Goal: Information Seeking & Learning: Learn about a topic

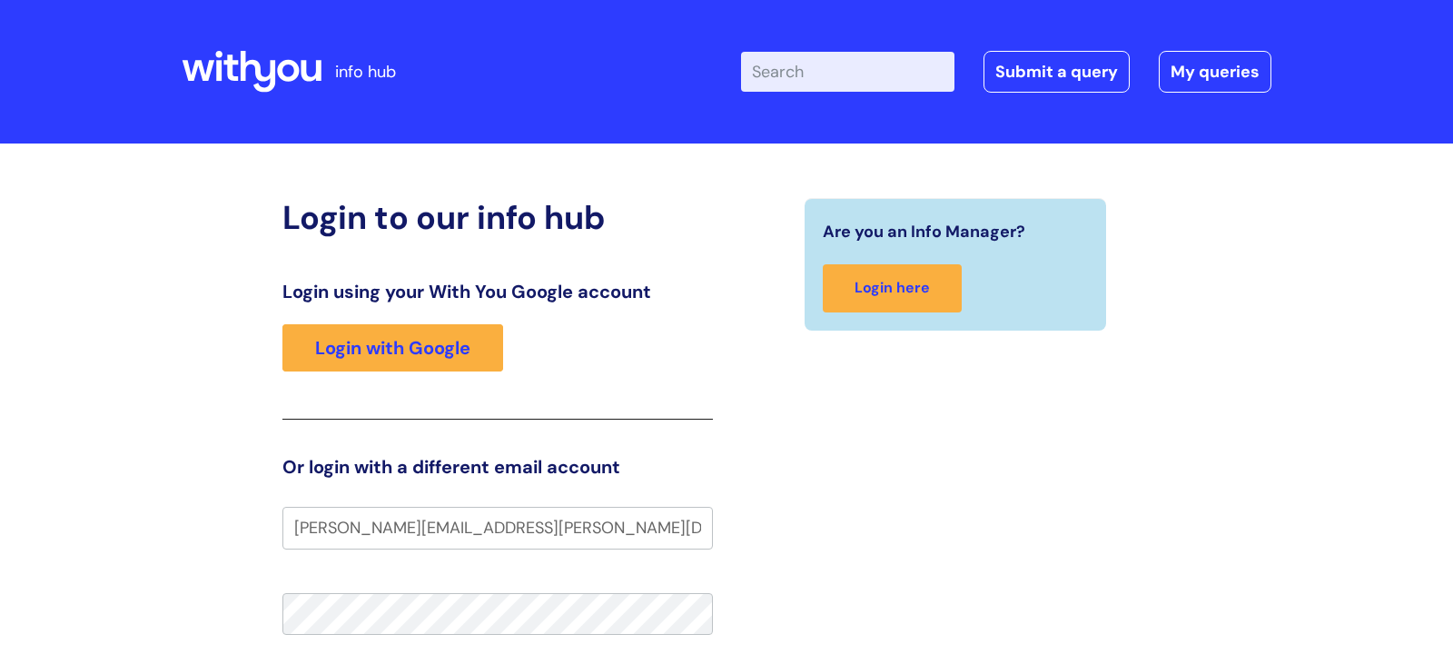
type input "lyn.northcott@wearewithyou.org.uk"
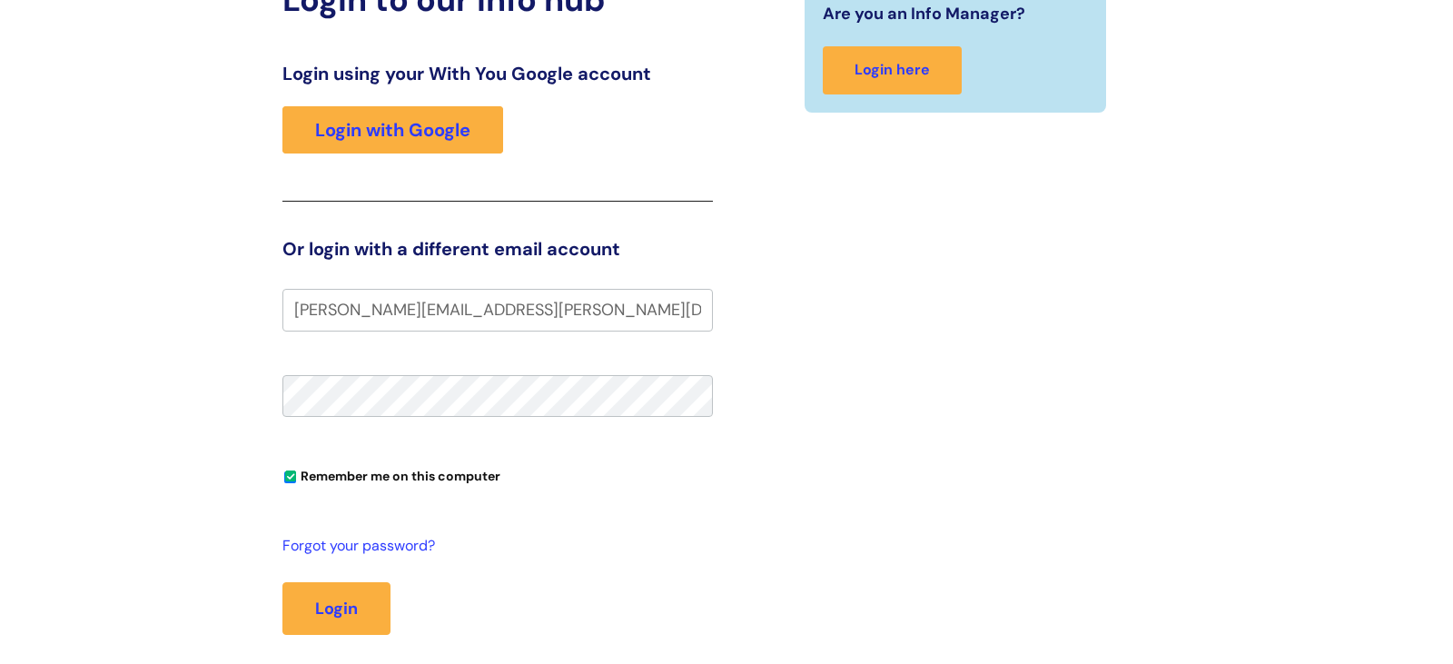
scroll to position [259, 0]
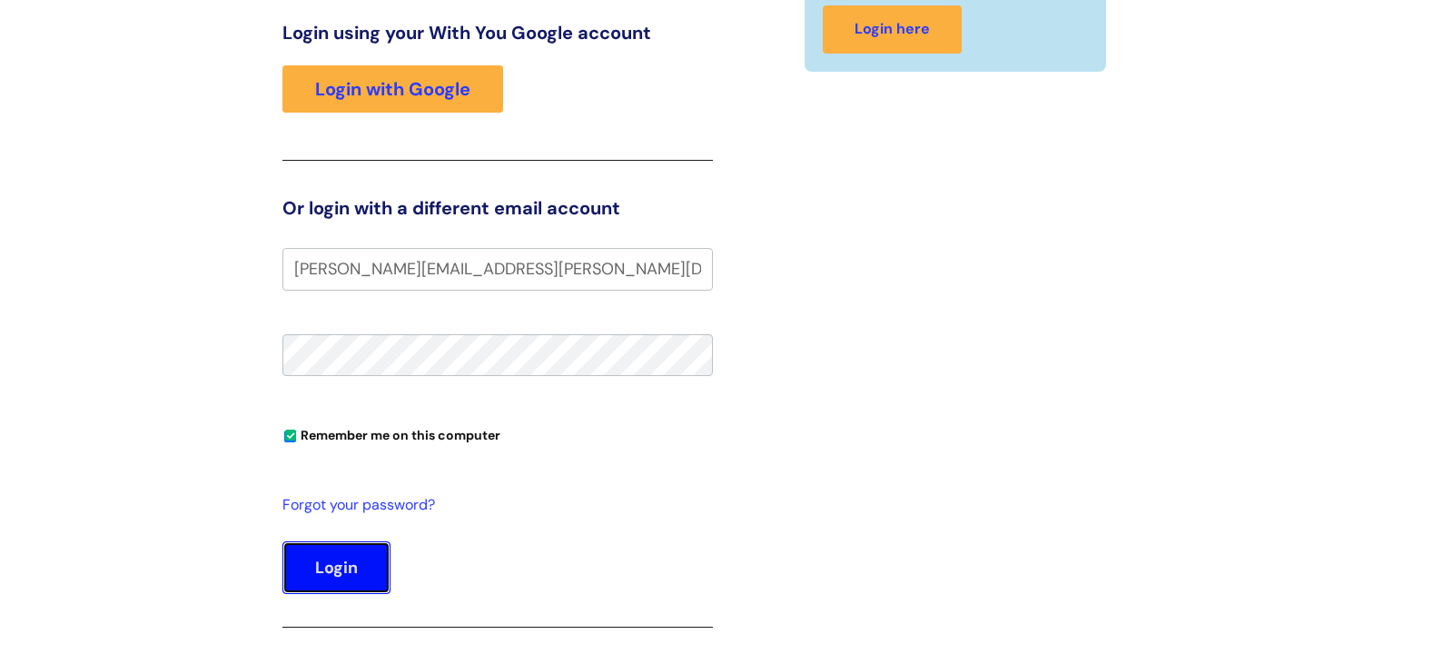
click at [343, 568] on button "Login" at bounding box center [336, 567] width 108 height 53
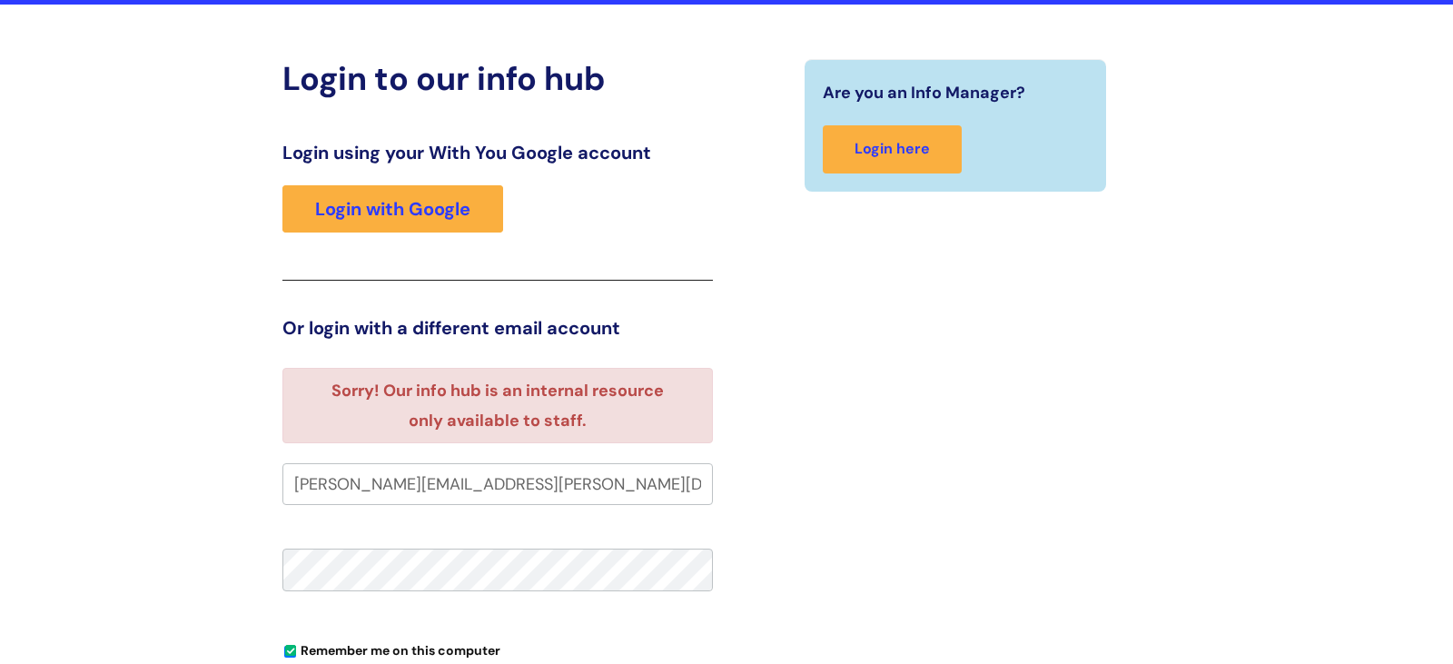
scroll to position [195, 0]
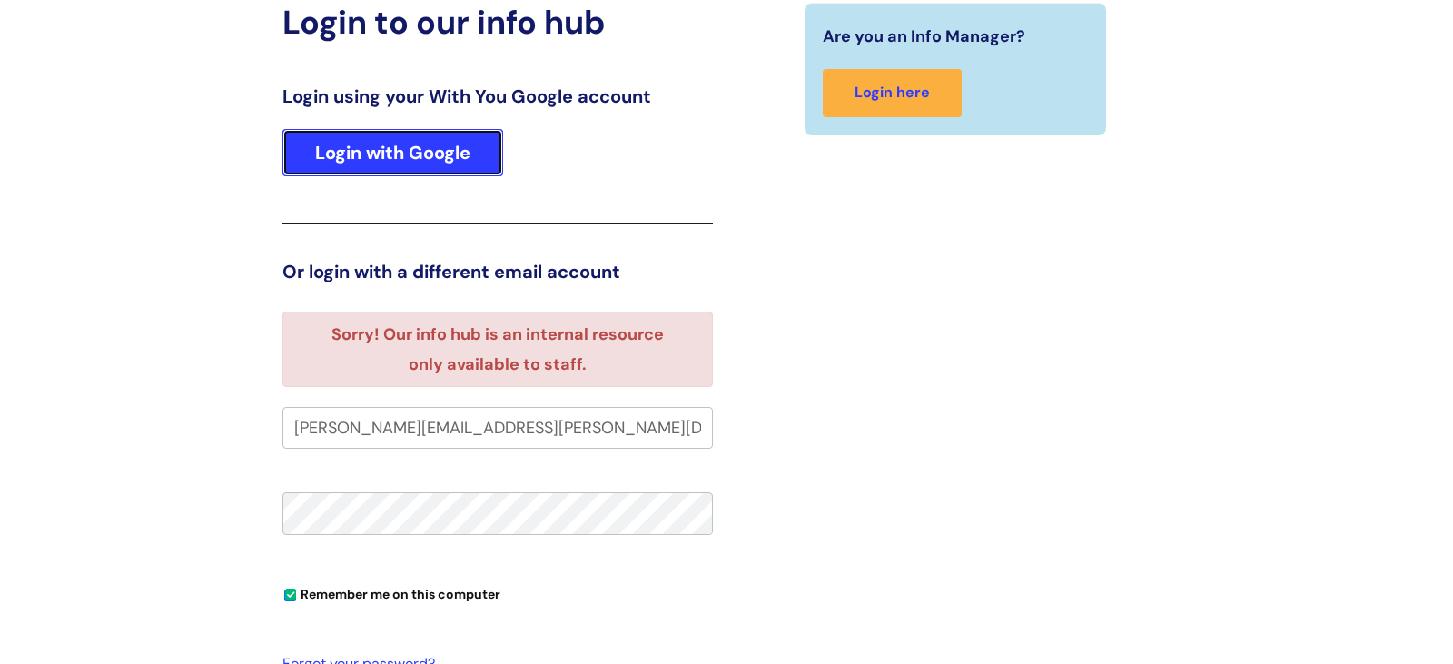
click at [381, 147] on link "Login with Google" at bounding box center [392, 152] width 221 height 47
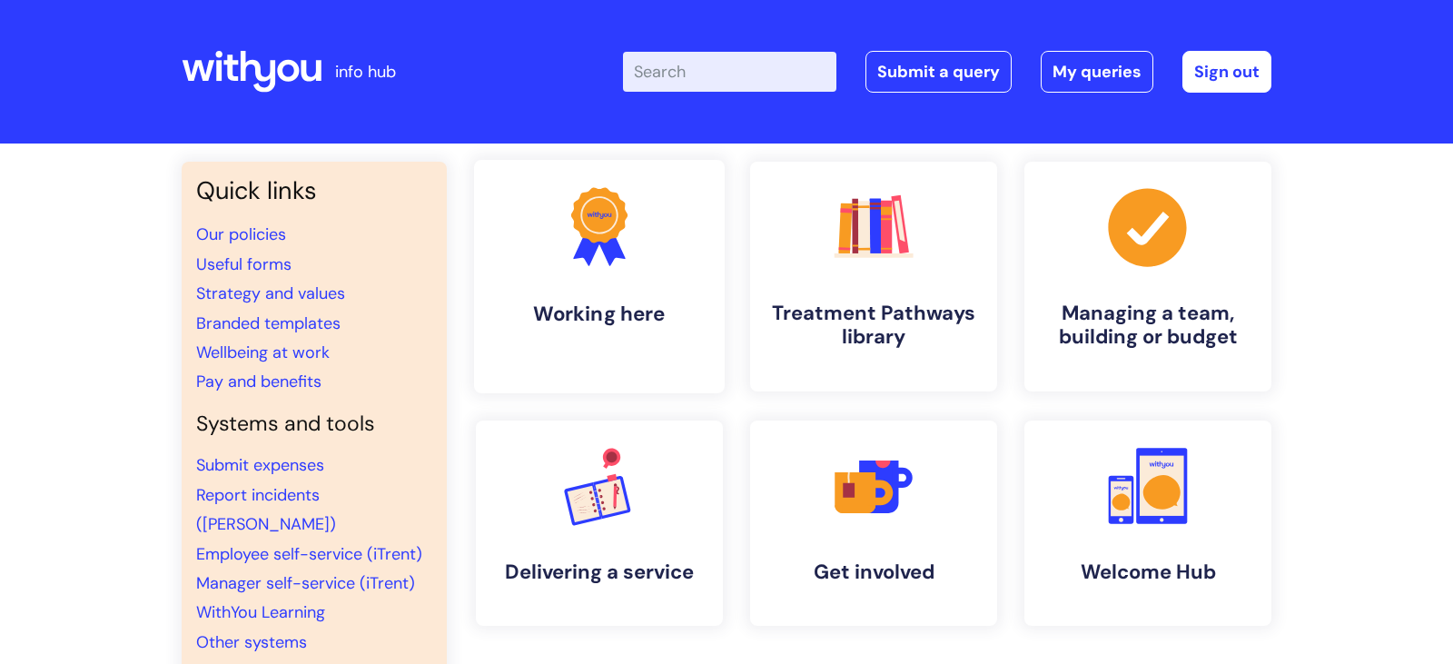
click at [609, 243] on icon at bounding box center [610, 246] width 30 height 39
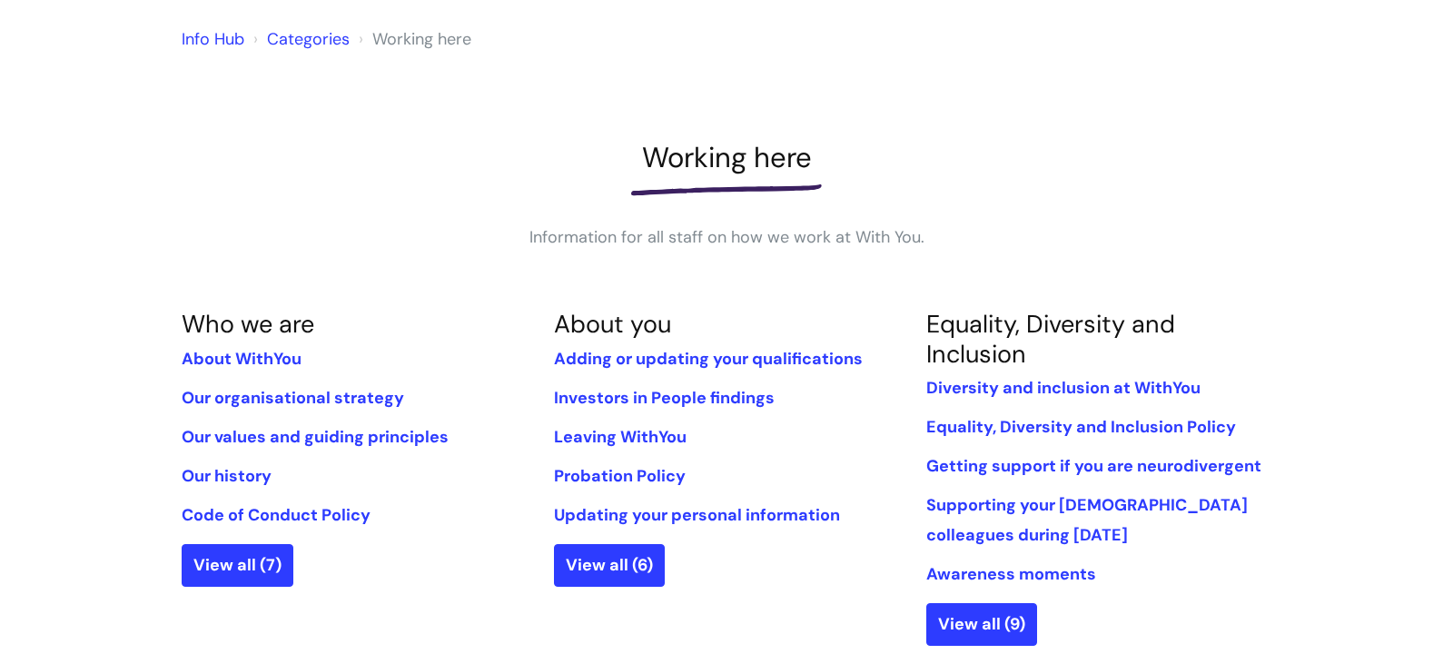
scroll to position [152, 0]
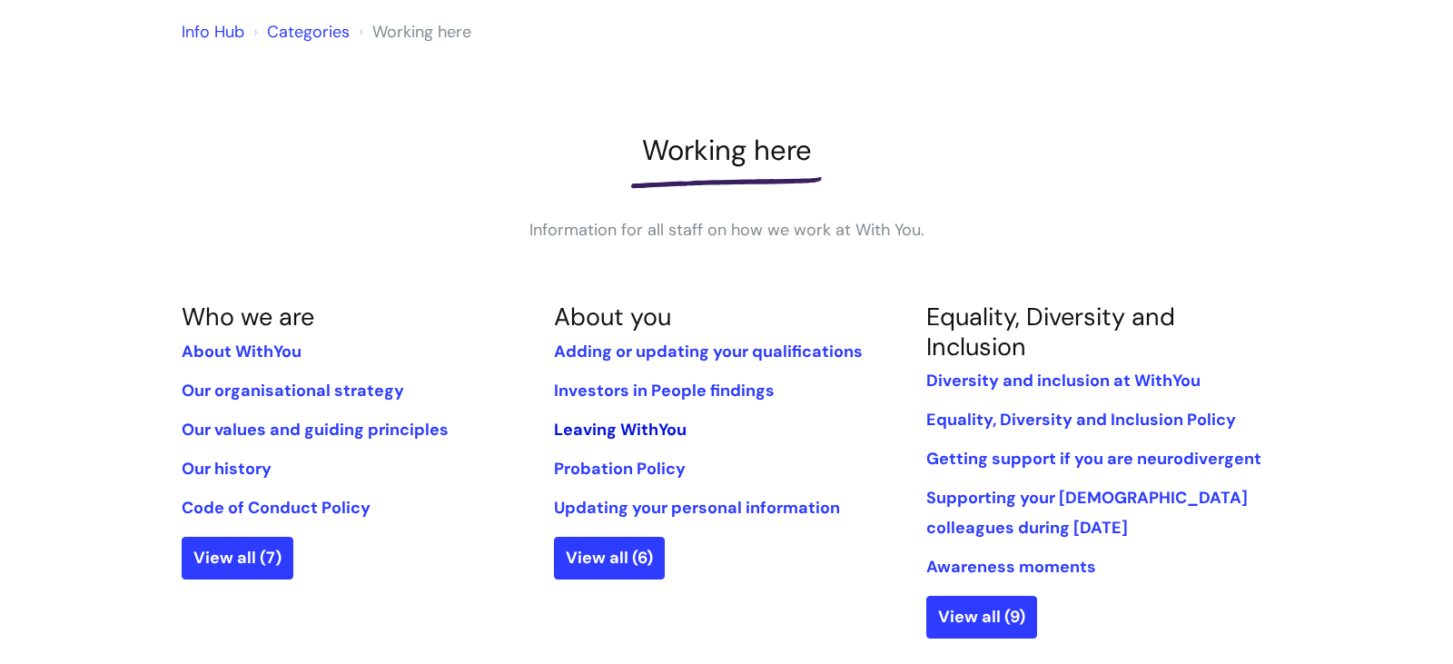
click at [660, 424] on link "Leaving WithYou" at bounding box center [620, 430] width 133 height 22
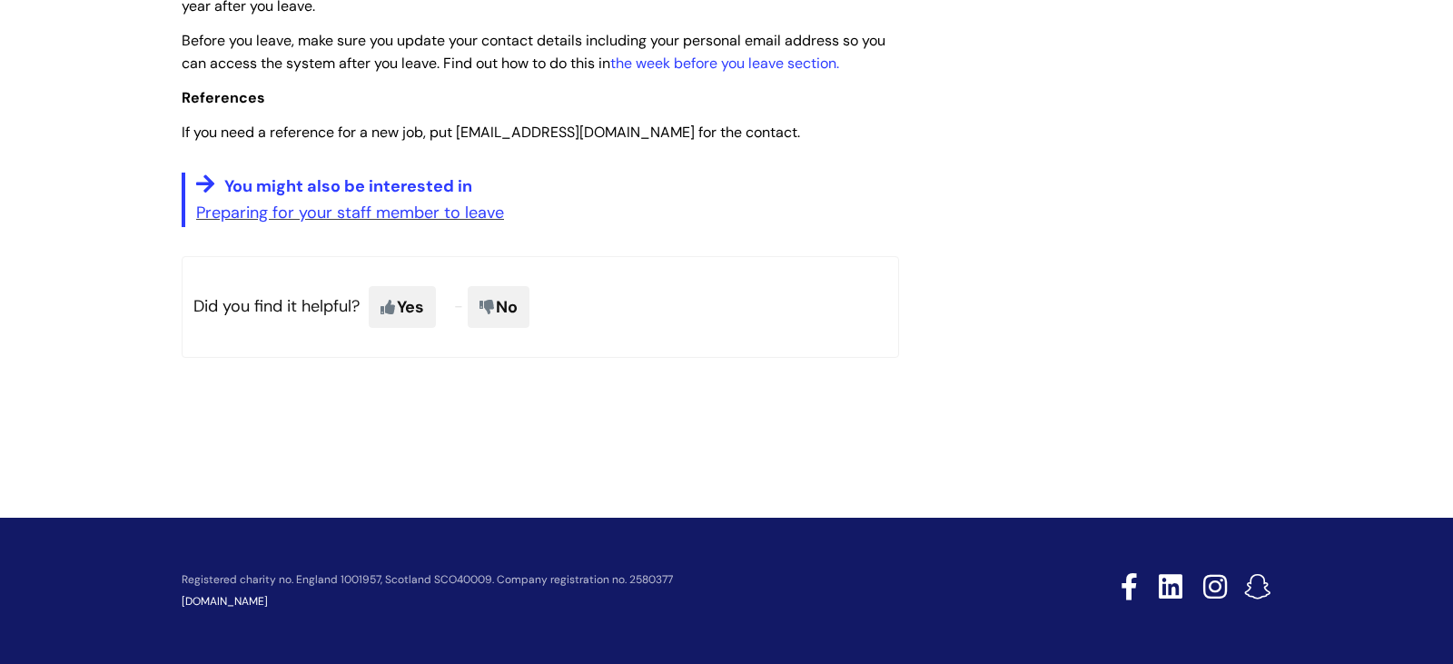
scroll to position [4708, 0]
click at [391, 312] on span "Yes" at bounding box center [402, 307] width 67 height 42
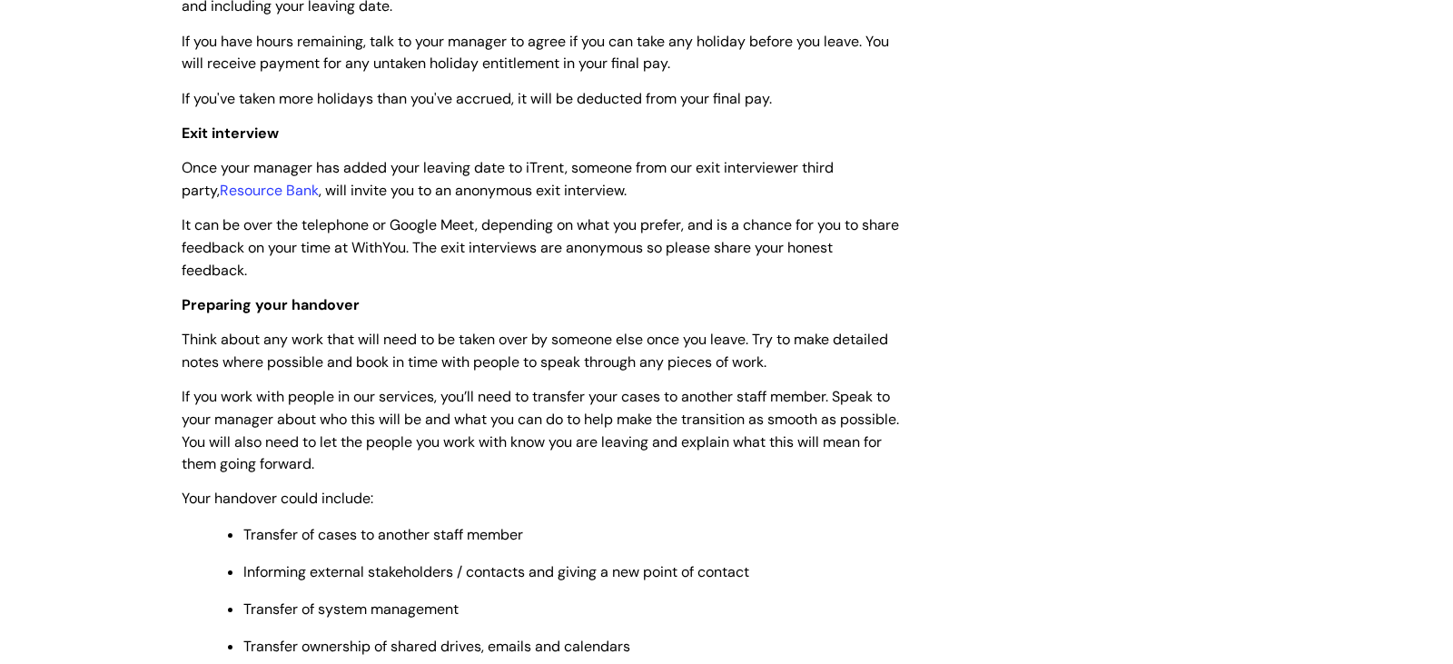
scroll to position [1655, 0]
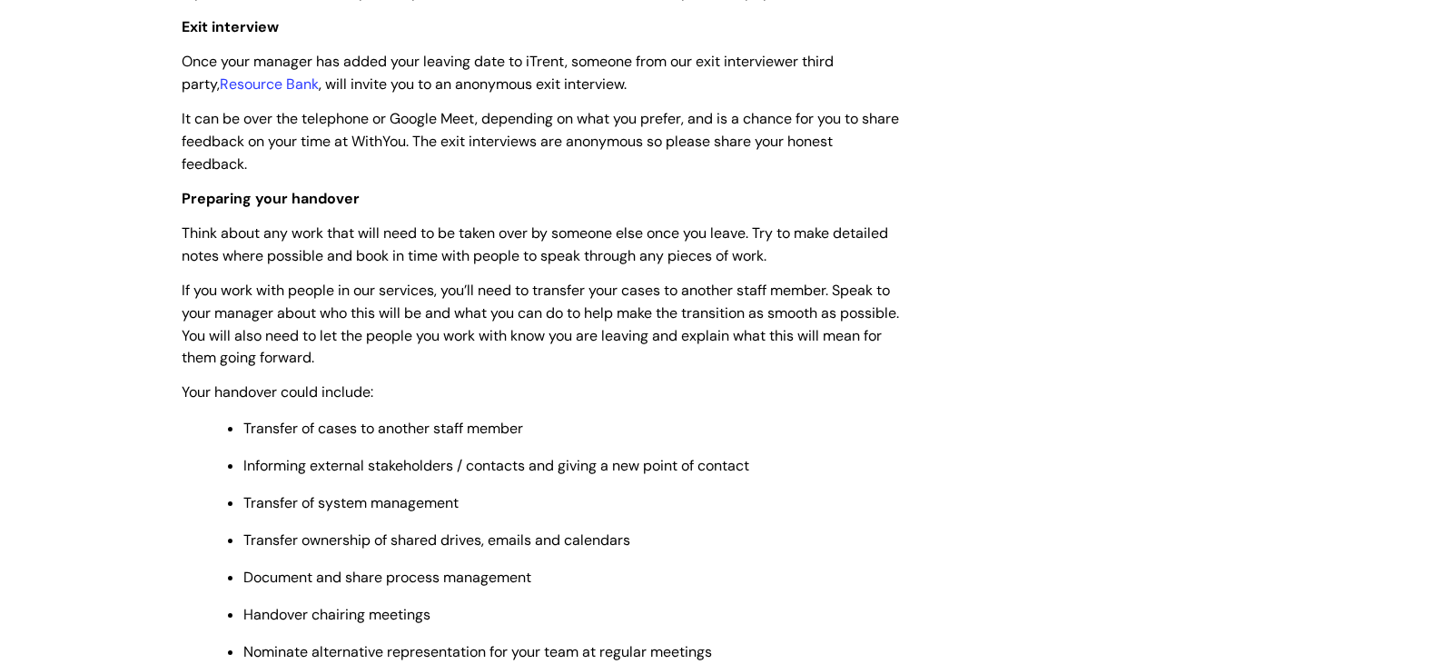
scroll to position [1736, 0]
